Goal: Information Seeking & Learning: Find specific fact

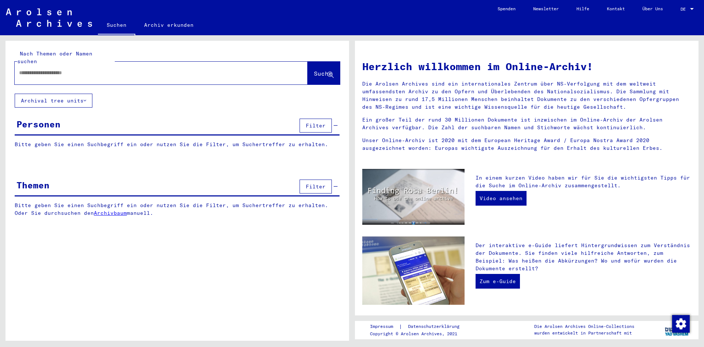
click at [95, 69] on input "text" at bounding box center [152, 73] width 267 height 8
type input "**********"
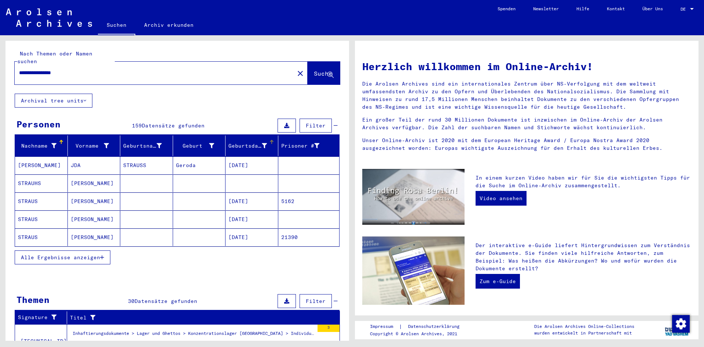
click at [248, 142] on div "Geburtsdatum" at bounding box center [247, 146] width 39 height 8
click at [76, 254] on span "Alle Ergebnisse anzeigen" at bounding box center [60, 257] width 79 height 7
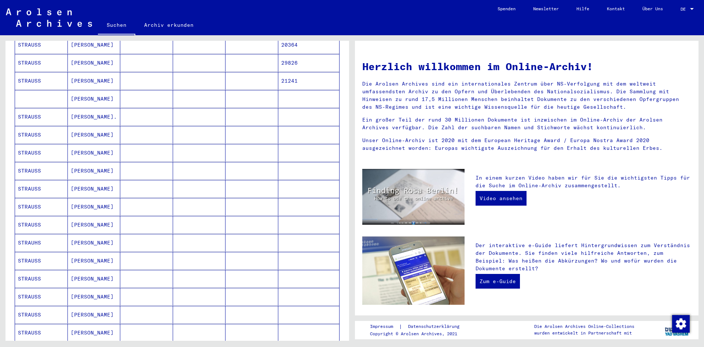
scroll to position [367, 0]
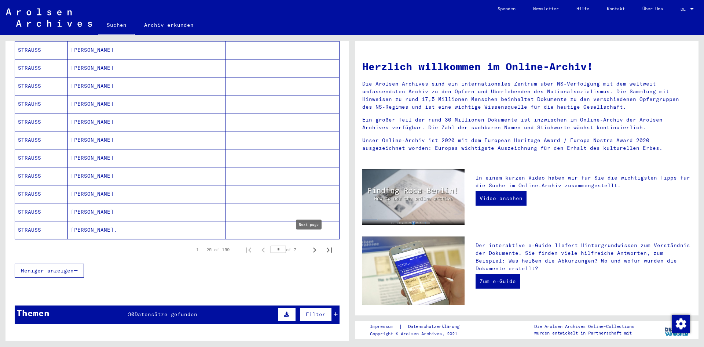
click at [313, 247] on icon "Next page" at bounding box center [314, 249] width 3 height 5
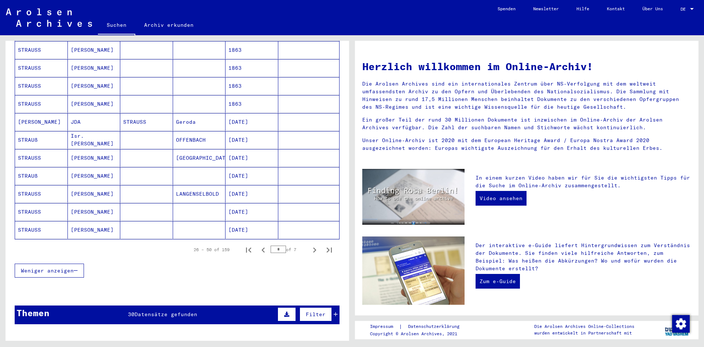
click at [313, 247] on icon "Next page" at bounding box center [314, 249] width 3 height 5
click at [310, 245] on icon "Next page" at bounding box center [315, 250] width 10 height 10
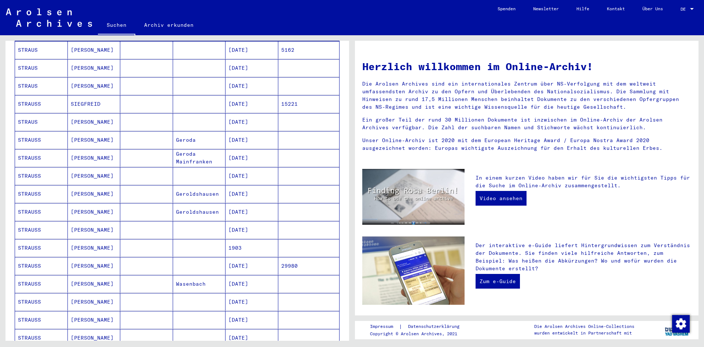
scroll to position [110, 0]
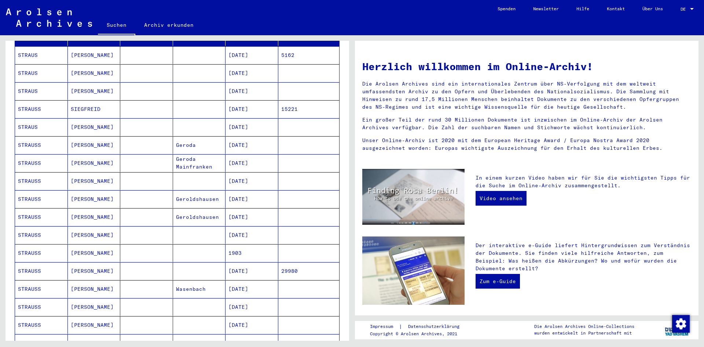
click at [255, 118] on mat-cell "[DATE]" at bounding box center [252, 127] width 53 height 18
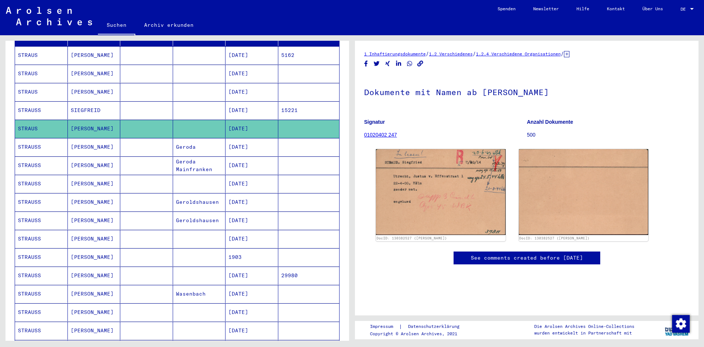
click at [253, 102] on mat-cell "[DATE]" at bounding box center [252, 110] width 53 height 18
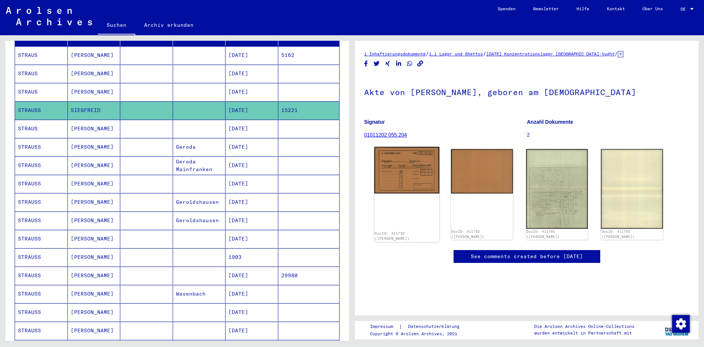
click at [390, 173] on img at bounding box center [406, 170] width 65 height 47
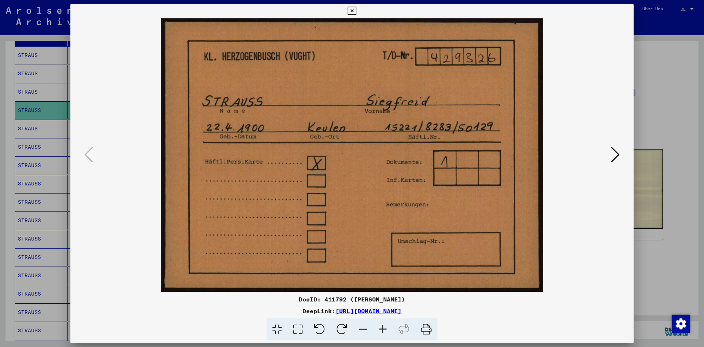
click at [614, 160] on icon at bounding box center [615, 155] width 9 height 18
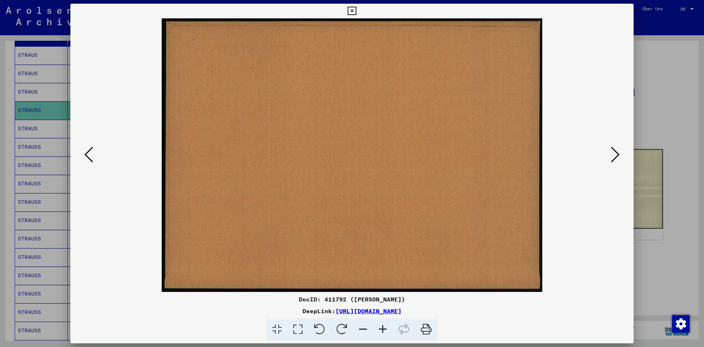
click at [614, 160] on icon at bounding box center [615, 155] width 9 height 18
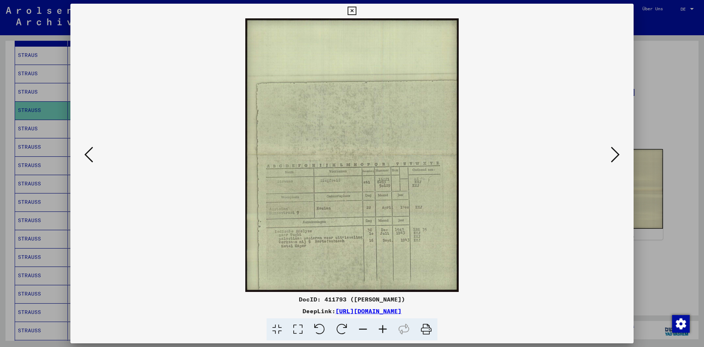
click at [654, 120] on div at bounding box center [352, 173] width 704 height 347
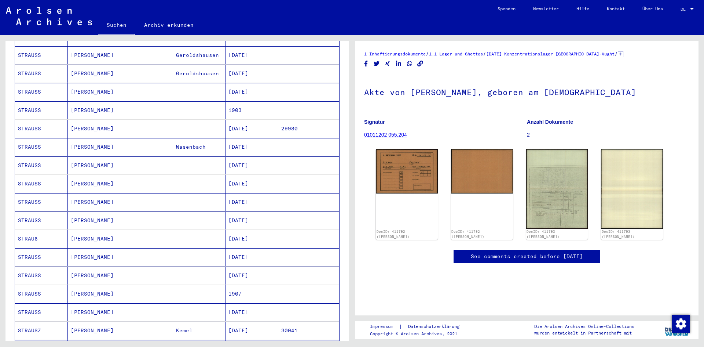
scroll to position [440, 0]
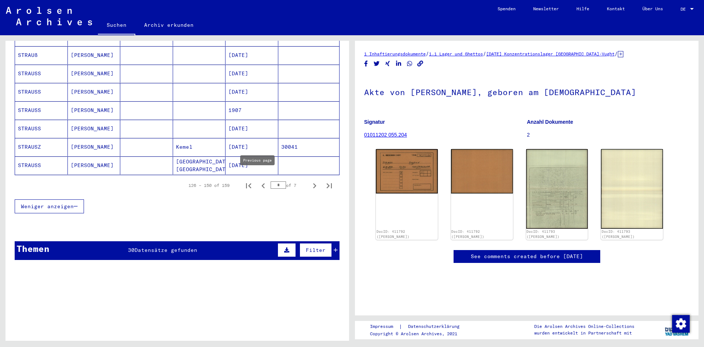
click at [258, 180] on icon "Previous page" at bounding box center [263, 185] width 10 height 10
type input "*"
click at [243, 158] on mat-cell "[DATE]" at bounding box center [252, 165] width 53 height 18
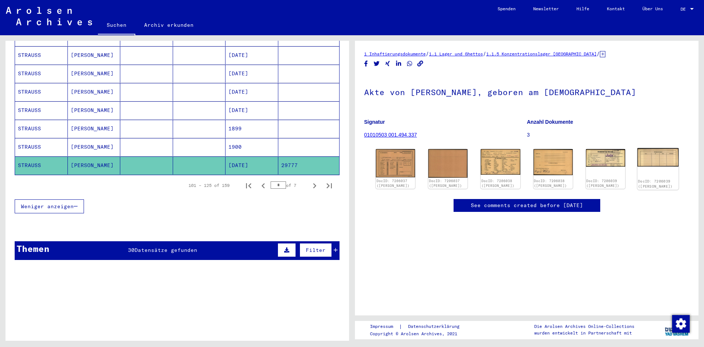
click at [655, 167] on div "DocID: 7206039 ([PERSON_NAME])" at bounding box center [657, 168] width 41 height 41
click at [655, 161] on img at bounding box center [657, 157] width 41 height 18
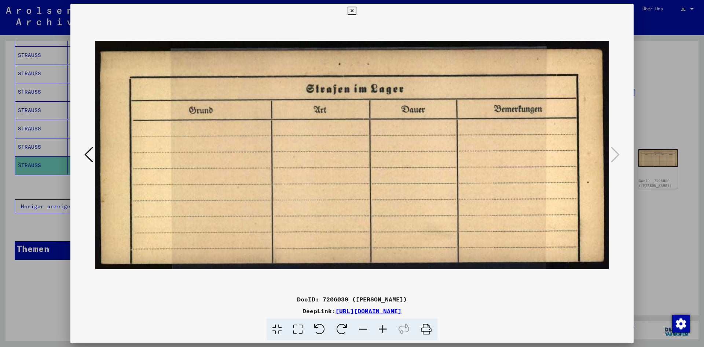
click at [89, 158] on icon at bounding box center [88, 155] width 9 height 18
